Goal: Use online tool/utility: Use online tool/utility

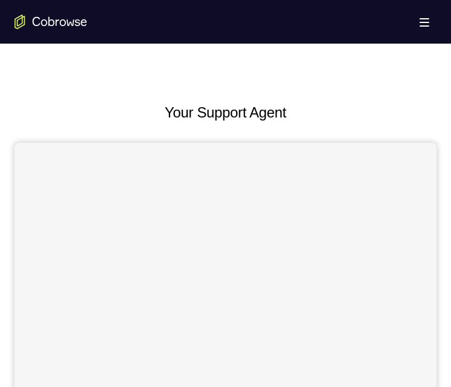
scroll to position [423, 0]
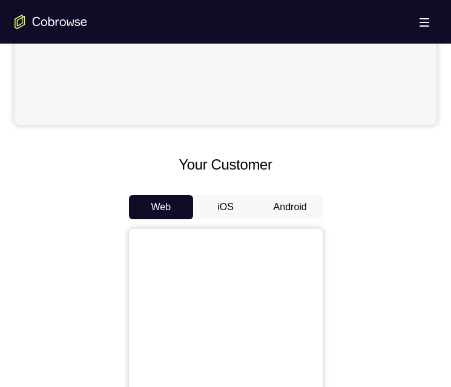
click at [304, 204] on button "Android" at bounding box center [290, 207] width 65 height 24
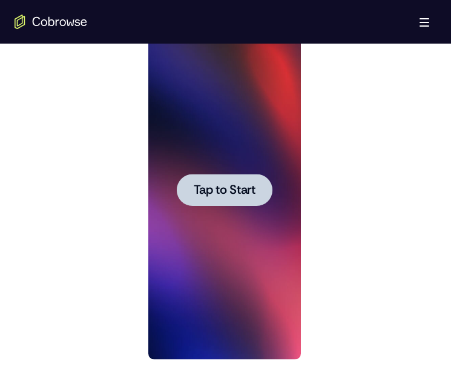
scroll to position [605, 0]
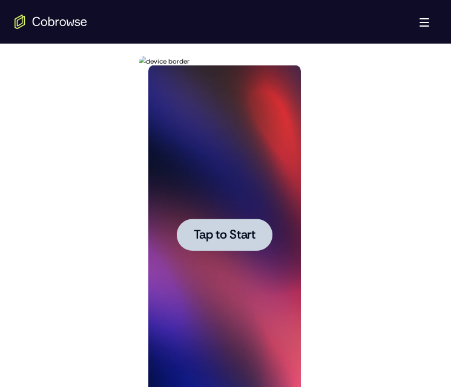
click at [206, 240] on span "Tap to Start" at bounding box center [225, 235] width 62 height 12
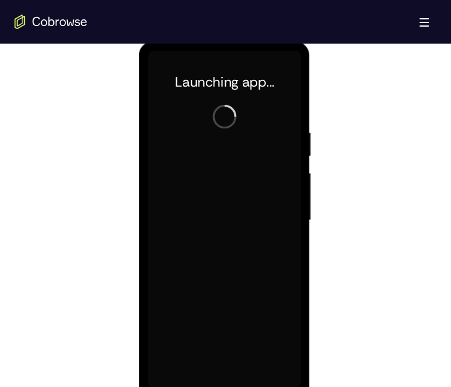
scroll to position [786, 0]
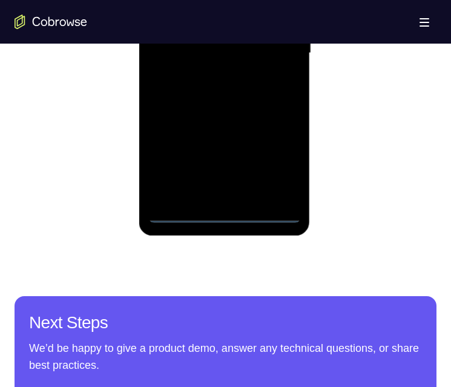
click at [225, 212] on div at bounding box center [224, 53] width 152 height 339
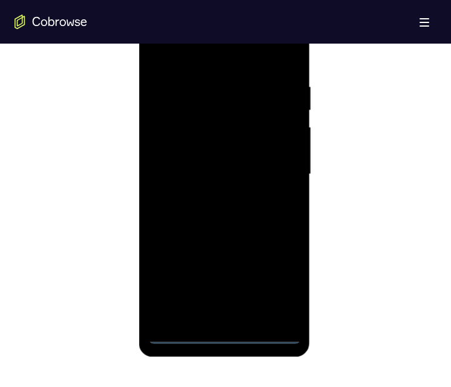
drag, startPoint x: 275, startPoint y: 278, endPoint x: 480, endPoint y: 237, distance: 209.3
click at [275, 278] on div at bounding box center [224, 174] width 152 height 339
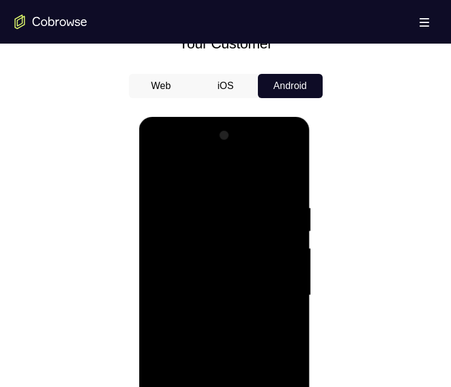
click at [185, 174] on div at bounding box center [224, 295] width 152 height 339
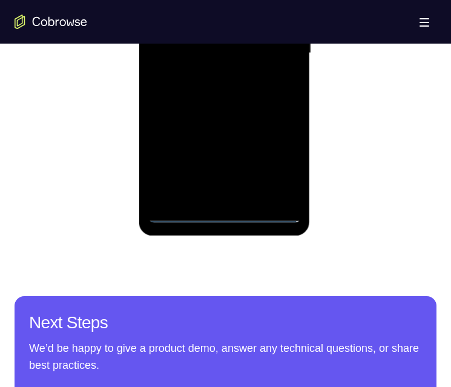
click at [272, 50] on div at bounding box center [224, 53] width 152 height 339
click at [201, 69] on div at bounding box center [224, 53] width 152 height 339
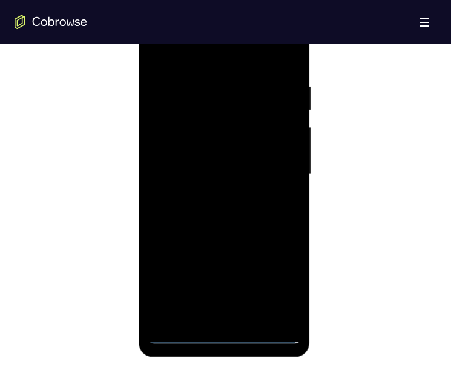
scroll to position [544, 0]
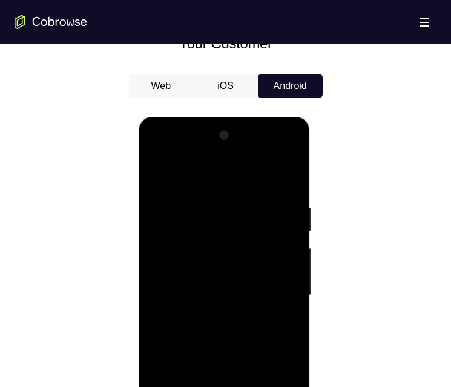
click at [217, 310] on div at bounding box center [224, 295] width 152 height 339
click at [215, 313] on div at bounding box center [224, 295] width 152 height 339
click at [212, 315] on div at bounding box center [224, 295] width 152 height 339
click at [212, 276] on div at bounding box center [224, 295] width 152 height 339
click at [217, 240] on div at bounding box center [224, 295] width 152 height 339
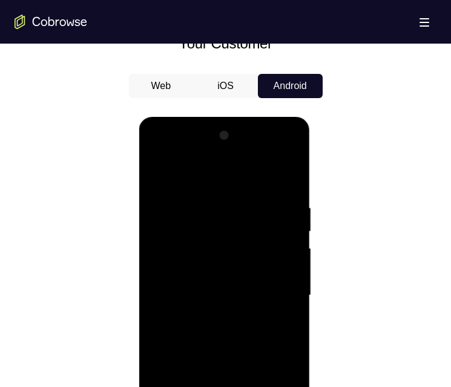
click at [211, 269] on div at bounding box center [224, 295] width 152 height 339
click at [215, 289] on div at bounding box center [224, 295] width 152 height 339
click at [235, 293] on div at bounding box center [224, 295] width 152 height 339
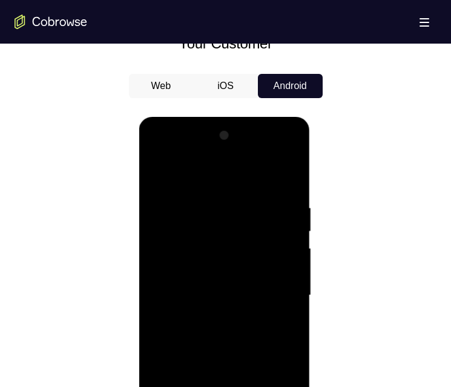
scroll to position [726, 0]
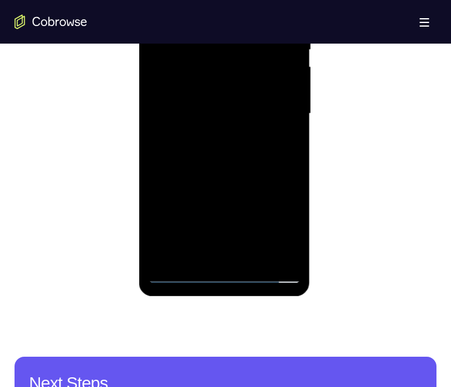
click at [219, 141] on div at bounding box center [224, 113] width 152 height 339
drag, startPoint x: 286, startPoint y: 11, endPoint x: 484, endPoint y: 108, distance: 220.5
click at [286, 11] on div at bounding box center [224, 113] width 152 height 339
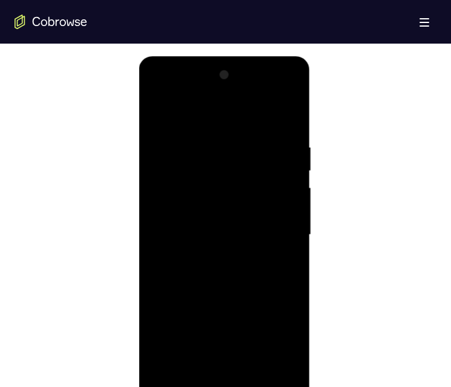
scroll to position [665, 0]
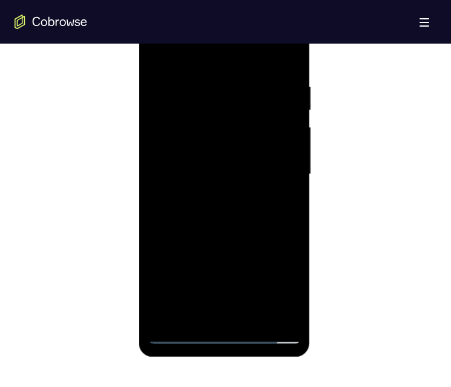
click at [222, 204] on div at bounding box center [224, 174] width 152 height 339
click at [288, 70] on div at bounding box center [224, 174] width 152 height 339
click at [155, 29] on div at bounding box center [224, 174] width 152 height 339
click at [174, 143] on div at bounding box center [224, 174] width 152 height 339
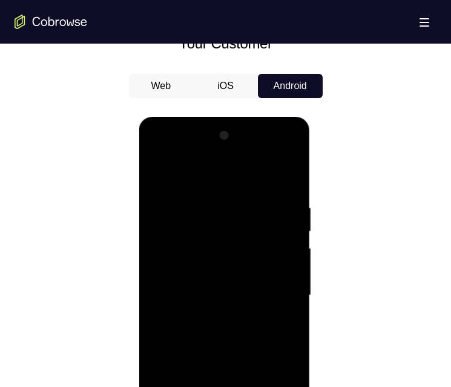
click at [227, 361] on div at bounding box center [224, 295] width 152 height 339
click at [243, 341] on div at bounding box center [224, 295] width 152 height 339
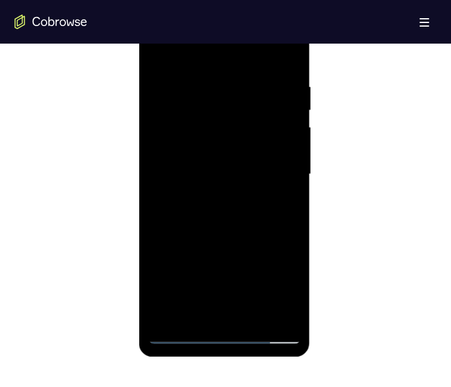
click at [201, 71] on div at bounding box center [224, 174] width 152 height 339
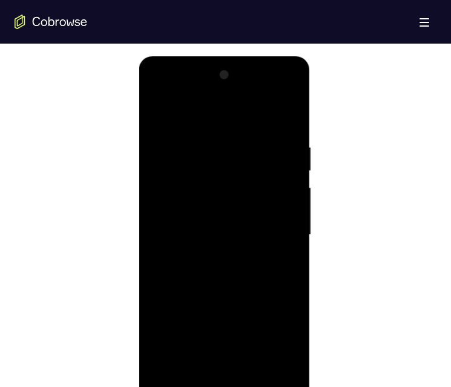
click at [296, 232] on div at bounding box center [224, 234] width 152 height 339
click at [287, 233] on div at bounding box center [224, 234] width 152 height 339
click at [296, 226] on div at bounding box center [224, 234] width 152 height 339
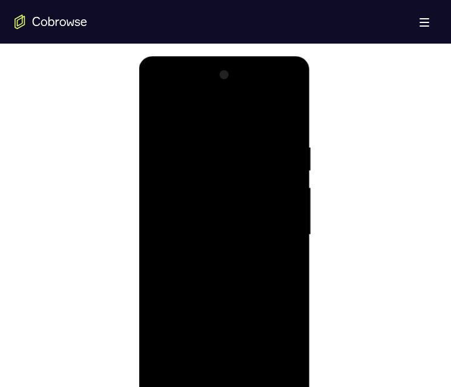
click at [280, 241] on div at bounding box center [224, 234] width 152 height 339
click at [276, 225] on div at bounding box center [224, 234] width 152 height 339
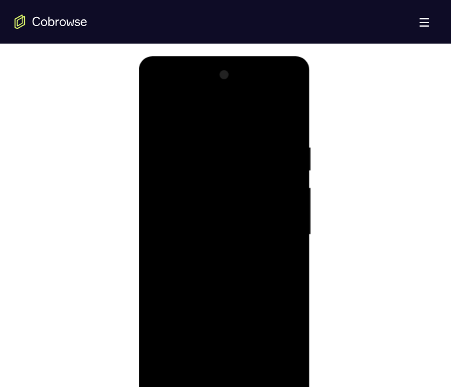
click at [276, 225] on div at bounding box center [224, 234] width 152 height 339
click at [262, 232] on div at bounding box center [224, 234] width 152 height 339
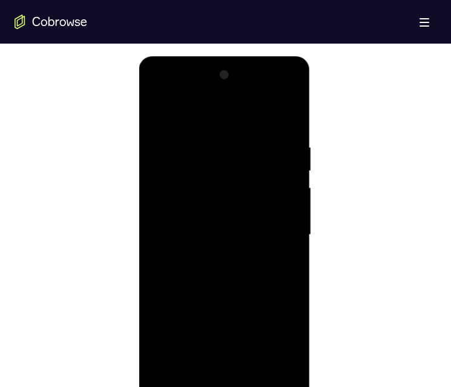
click at [262, 232] on div at bounding box center [224, 234] width 152 height 339
click at [261, 232] on div at bounding box center [224, 234] width 152 height 339
click at [273, 232] on div at bounding box center [224, 234] width 152 height 339
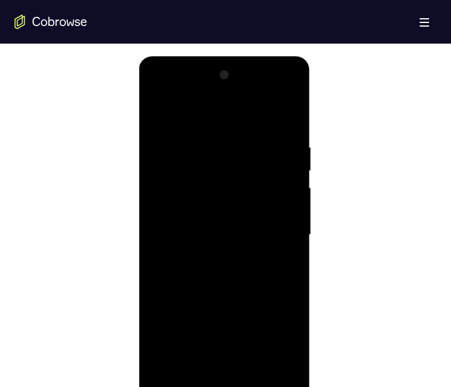
click at [273, 232] on div at bounding box center [224, 234] width 152 height 339
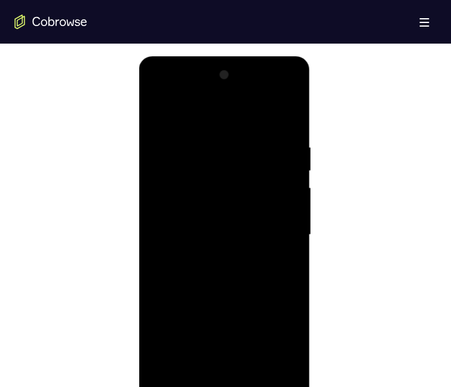
click at [267, 232] on div at bounding box center [224, 234] width 152 height 339
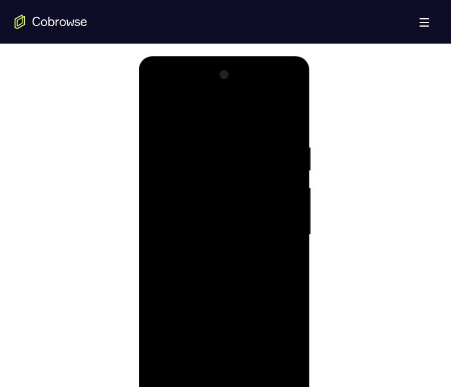
click at [267, 232] on div at bounding box center [224, 234] width 152 height 339
click at [284, 116] on div at bounding box center [224, 234] width 152 height 339
click at [293, 281] on div at bounding box center [224, 234] width 152 height 339
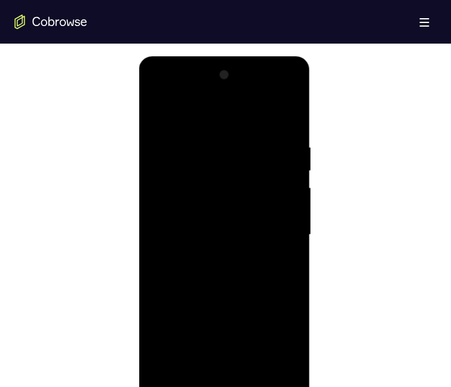
click at [293, 281] on div at bounding box center [224, 234] width 152 height 339
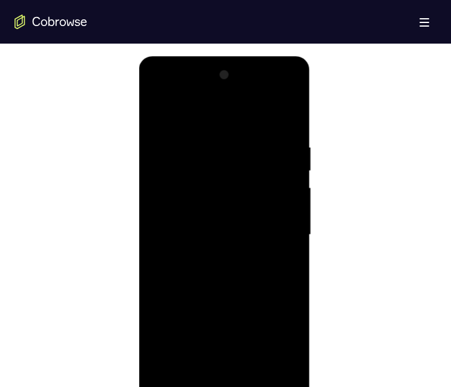
click at [293, 281] on div at bounding box center [224, 234] width 152 height 339
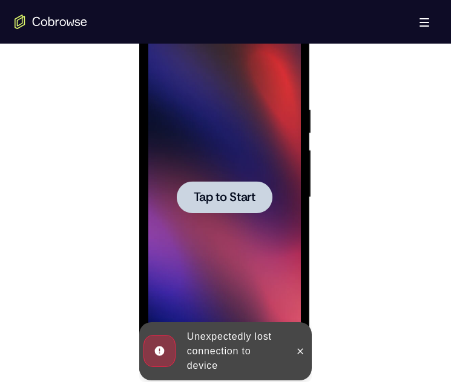
click at [209, 191] on span "Tap to Start" at bounding box center [225, 197] width 62 height 12
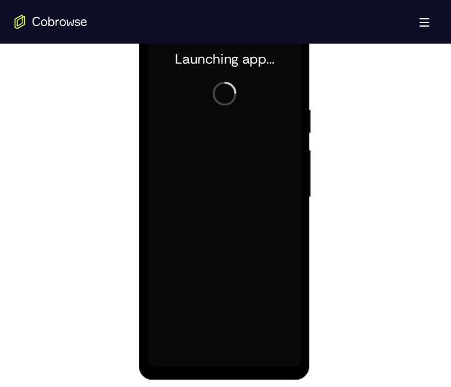
scroll to position [830, 0]
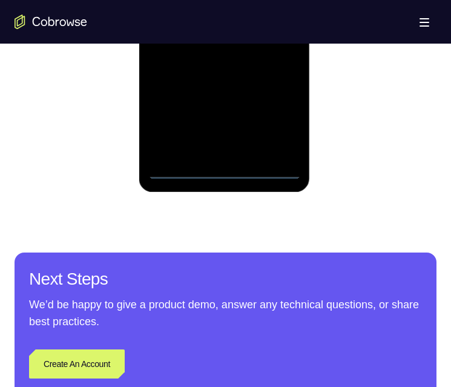
click at [223, 165] on div at bounding box center [224, 9] width 152 height 339
click at [223, 168] on div at bounding box center [224, 9] width 152 height 339
click at [273, 116] on div at bounding box center [224, 9] width 152 height 339
click at [197, 0] on div at bounding box center [224, 9] width 152 height 339
click at [269, 5] on div at bounding box center [224, 9] width 152 height 339
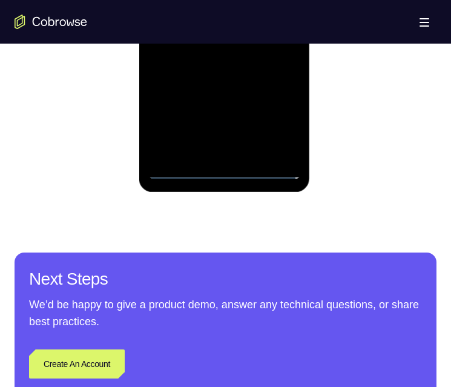
scroll to position [755, 0]
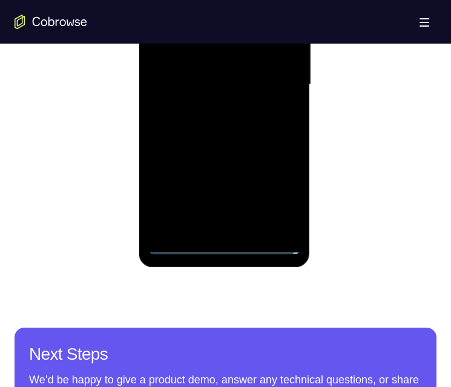
click at [207, 106] on div at bounding box center [224, 84] width 152 height 339
click at [205, 69] on div at bounding box center [224, 84] width 152 height 339
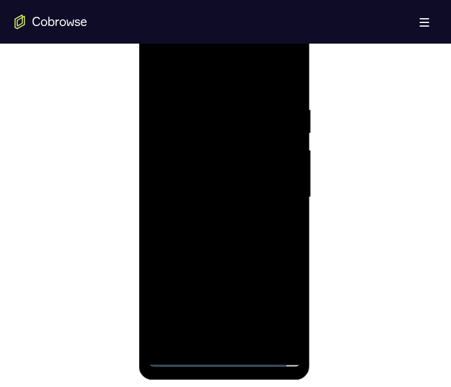
click at [210, 172] on div at bounding box center [224, 197] width 152 height 339
click at [262, 198] on div at bounding box center [224, 197] width 152 height 339
click at [232, 197] on div at bounding box center [224, 197] width 152 height 339
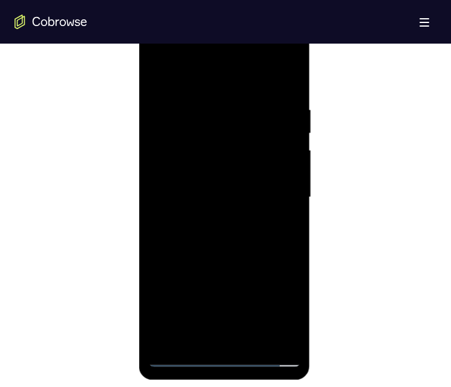
click at [231, 195] on div at bounding box center [224, 197] width 152 height 339
click at [228, 266] on div at bounding box center [224, 197] width 152 height 339
click at [224, 240] on div at bounding box center [224, 197] width 152 height 339
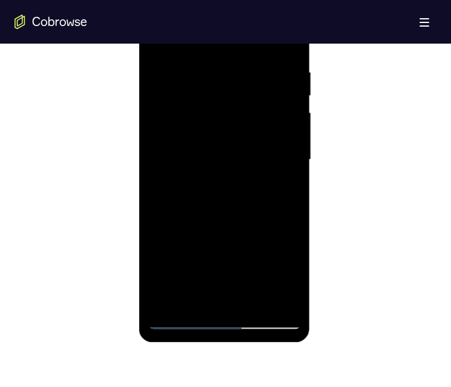
click at [290, 197] on div at bounding box center [224, 159] width 152 height 339
click at [292, 155] on div at bounding box center [224, 159] width 152 height 339
click at [291, 169] on div at bounding box center [224, 159] width 152 height 339
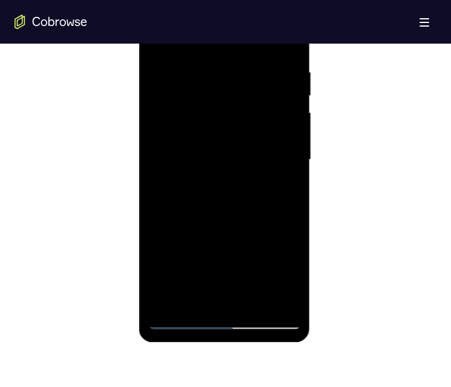
click at [291, 169] on div at bounding box center [224, 159] width 152 height 339
click at [292, 73] on div at bounding box center [224, 159] width 152 height 339
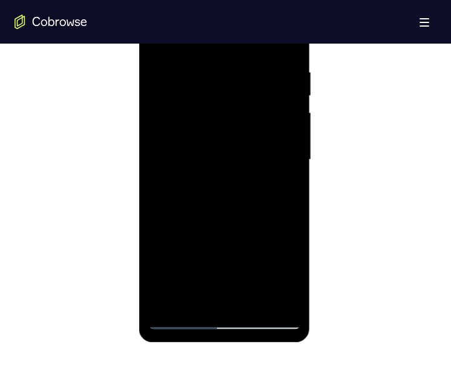
click at [290, 87] on div at bounding box center [224, 159] width 152 height 339
click at [287, 223] on div at bounding box center [224, 159] width 152 height 339
click at [290, 221] on div at bounding box center [224, 159] width 152 height 339
click at [292, 208] on div at bounding box center [224, 159] width 152 height 339
